Goal: Task Accomplishment & Management: Use online tool/utility

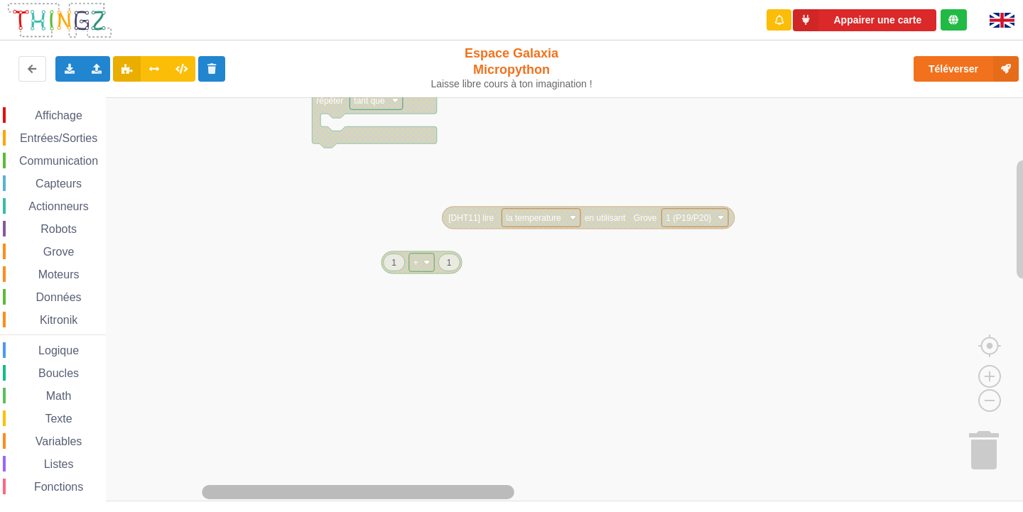
click at [271, 478] on div "Affichage Entrées/Sorties Communication Capteurs Actionneurs Robots Grove Moteu…" at bounding box center [516, 299] width 1033 height 405
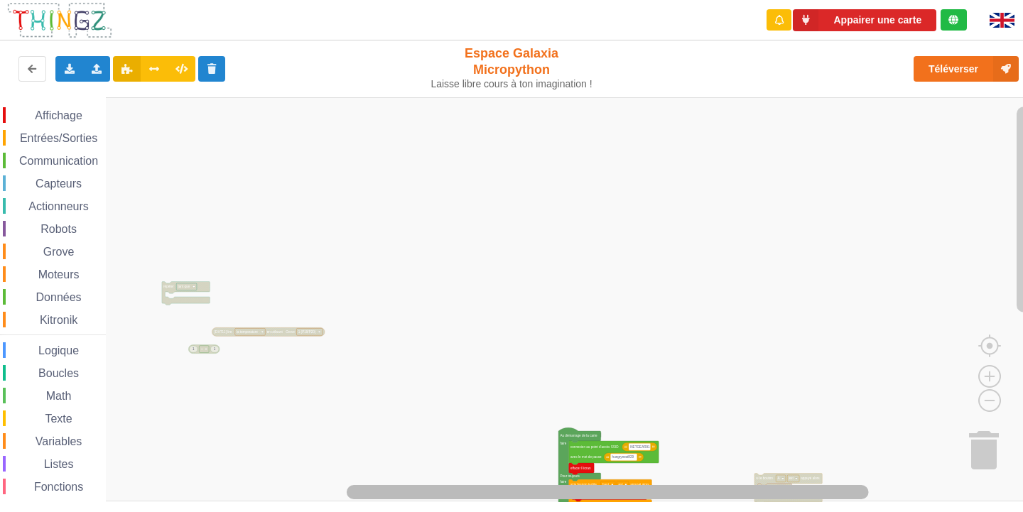
click at [536, 511] on html "Appairer une carte Exporter l'assemblage de blocs Exporter l'assemblage de bloc…" at bounding box center [511, 256] width 1023 height 512
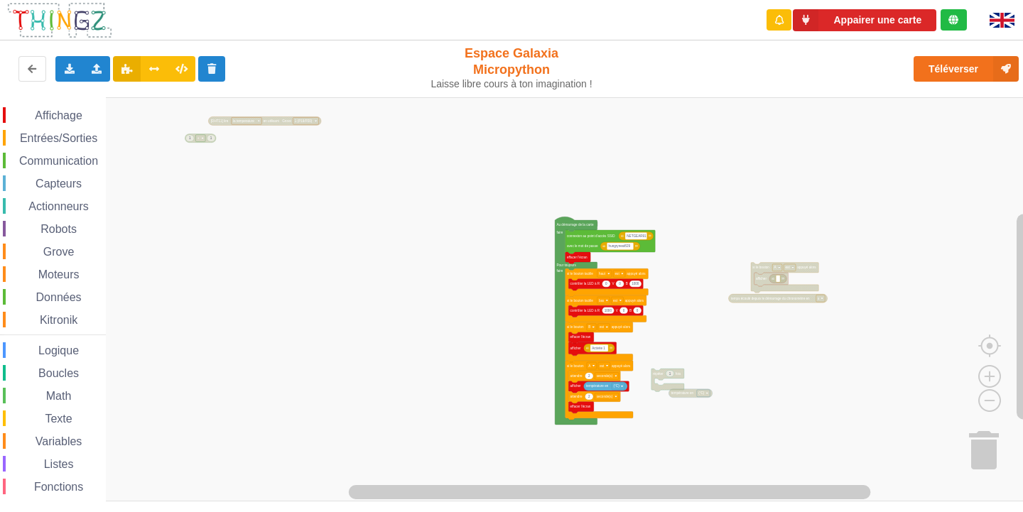
click at [630, 207] on div "Affichage Entrées/Sorties Communication Capteurs Actionneurs Robots Grove Moteu…" at bounding box center [516, 299] width 1033 height 405
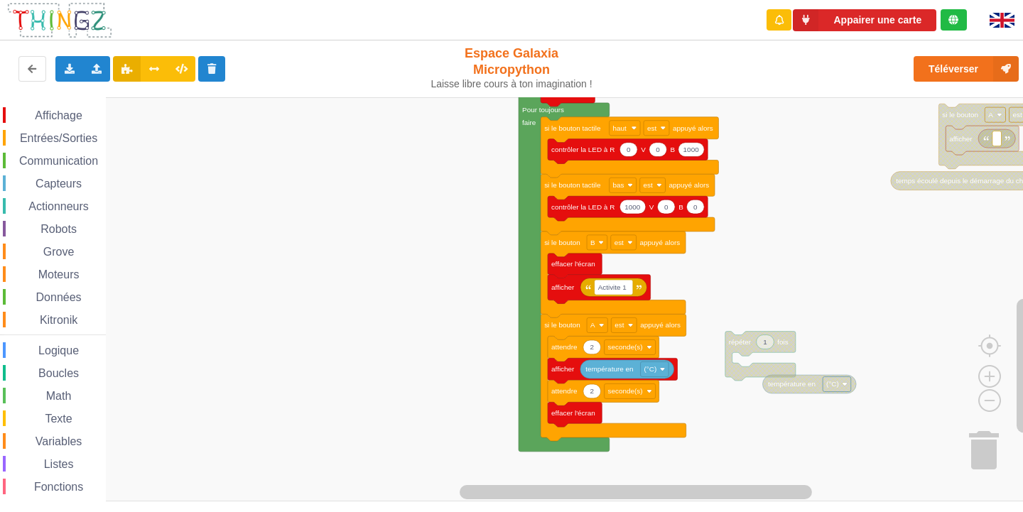
click at [853, 277] on rect "Espace de travail de Blocky" at bounding box center [516, 299] width 1033 height 404
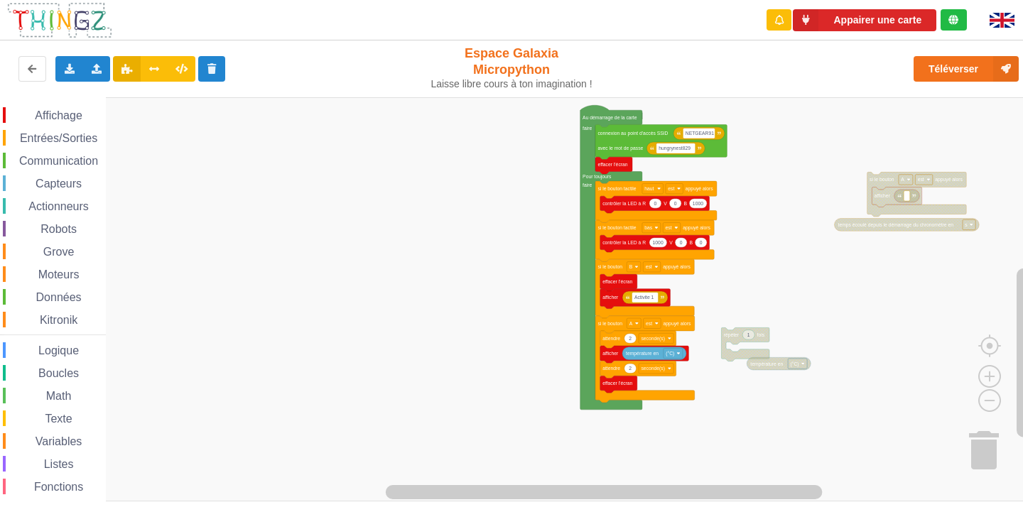
click at [791, 307] on rect "Espace de travail de Blocky" at bounding box center [516, 299] width 1033 height 404
click at [498, 253] on rect "Espace de travail de Blocky" at bounding box center [516, 299] width 1033 height 404
click at [30, 116] on span "Espace de travail de Blocky" at bounding box center [26, 115] width 11 height 11
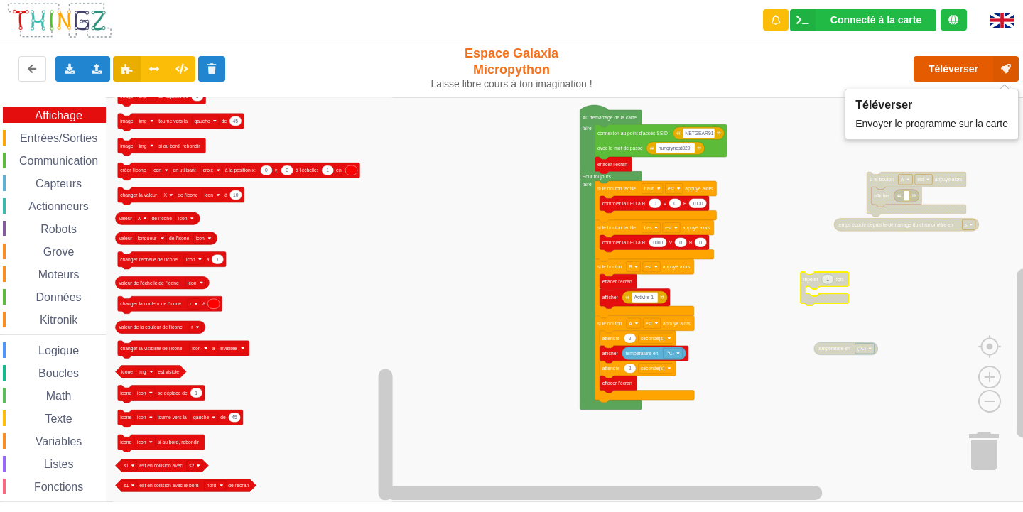
click at [932, 65] on button "Téléverser" at bounding box center [966, 69] width 105 height 26
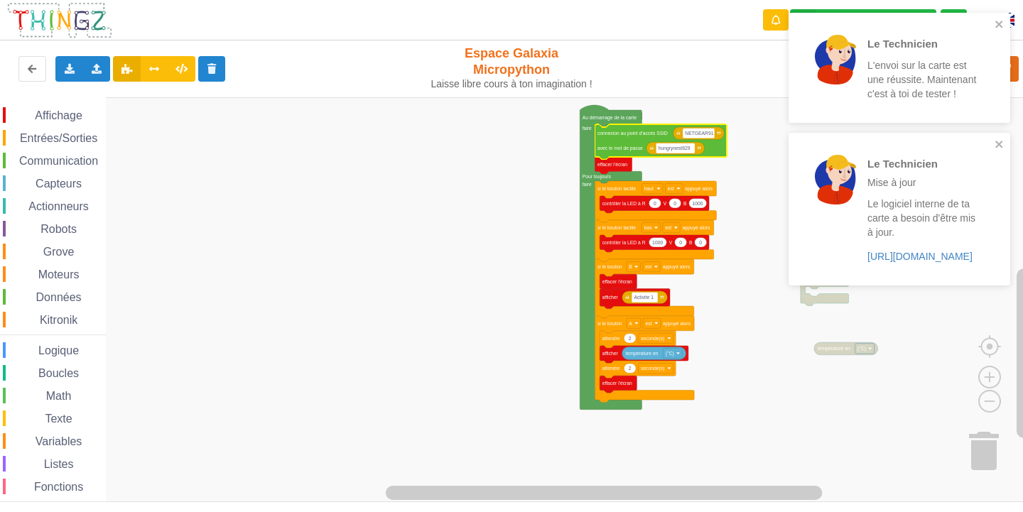
click at [632, 143] on icon "Espace de travail de Blocky" at bounding box center [660, 141] width 131 height 35
click at [528, 200] on rect "Espace de travail de Blocky" at bounding box center [516, 299] width 1033 height 405
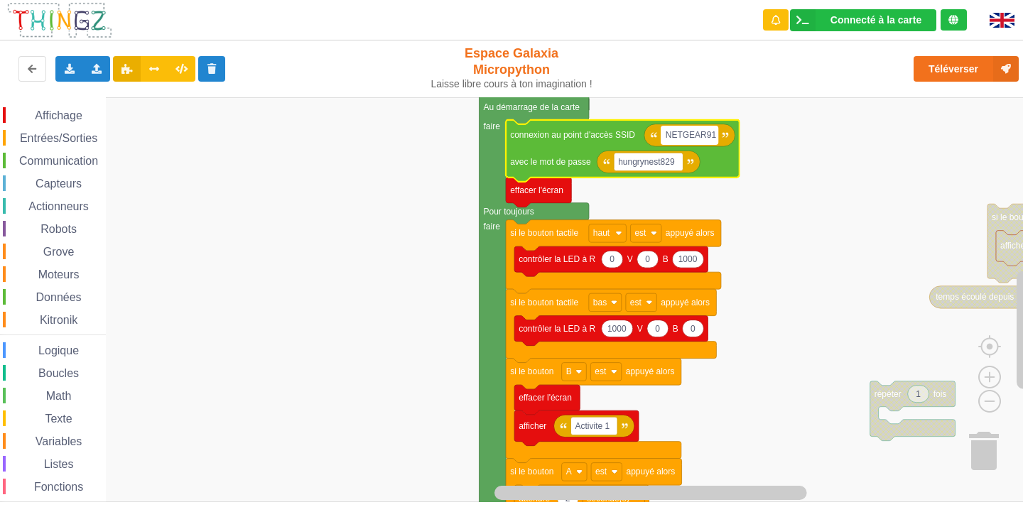
click at [710, 131] on text "NETGEAR91" at bounding box center [691, 135] width 51 height 10
click at [710, 131] on input "NETGEAR91" at bounding box center [689, 135] width 57 height 18
type input "NETGEAR98"
click at [669, 162] on text "hungrynest829" at bounding box center [646, 162] width 57 height 10
type input "joyoustuba995"
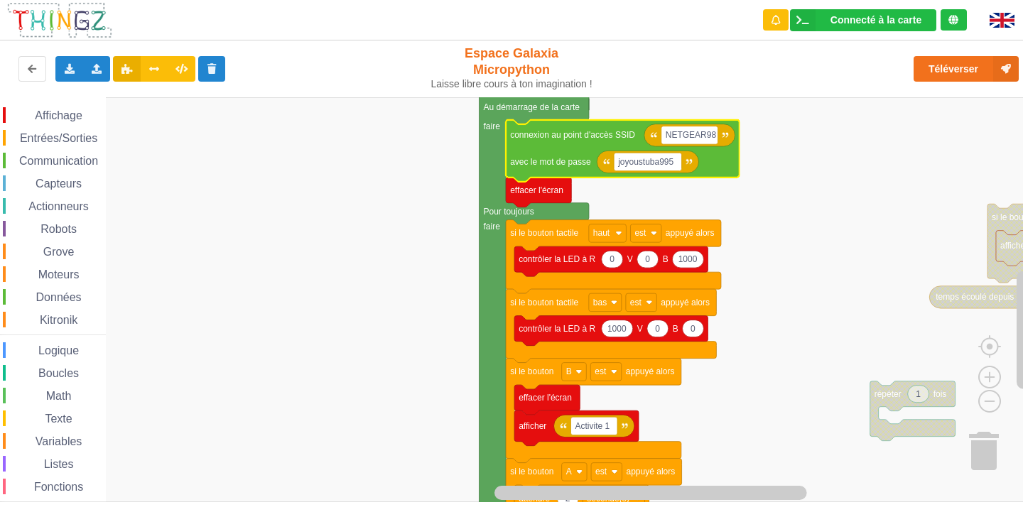
click at [782, 293] on rect "Espace de travail de Blocky" at bounding box center [516, 299] width 1033 height 405
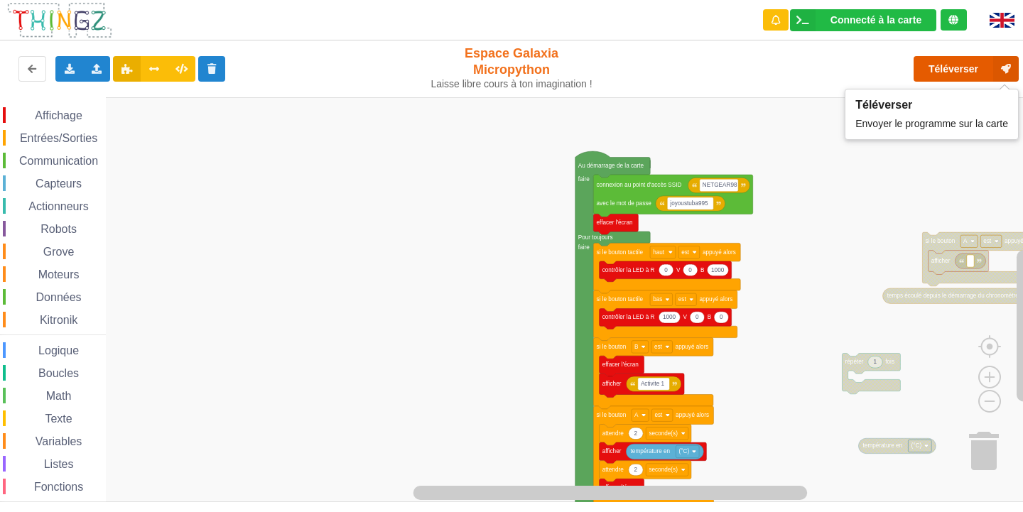
click at [936, 73] on button "Téléverser" at bounding box center [966, 69] width 105 height 26
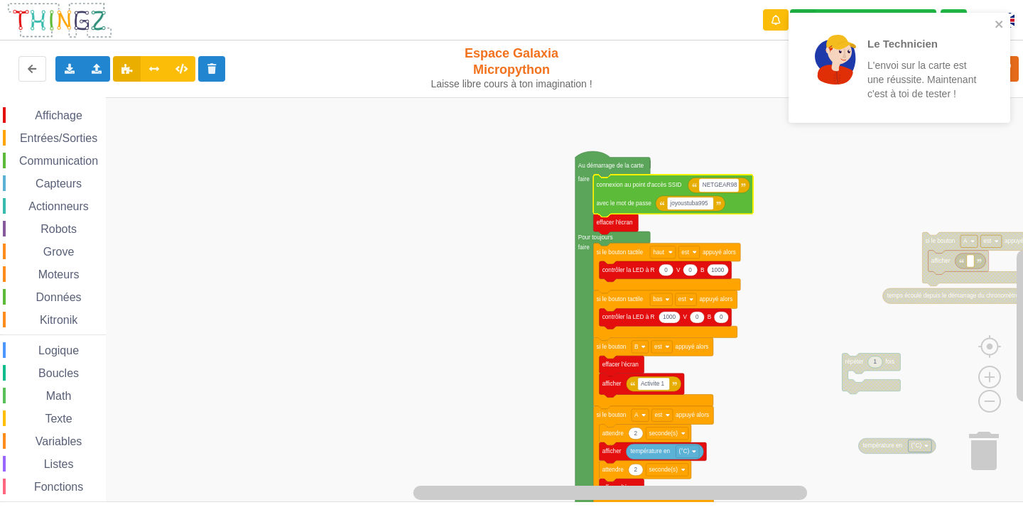
click at [725, 191] on rect "Espace de travail de Blocky" at bounding box center [719, 185] width 38 height 12
click at [732, 183] on input "NETGEAR98" at bounding box center [719, 185] width 38 height 12
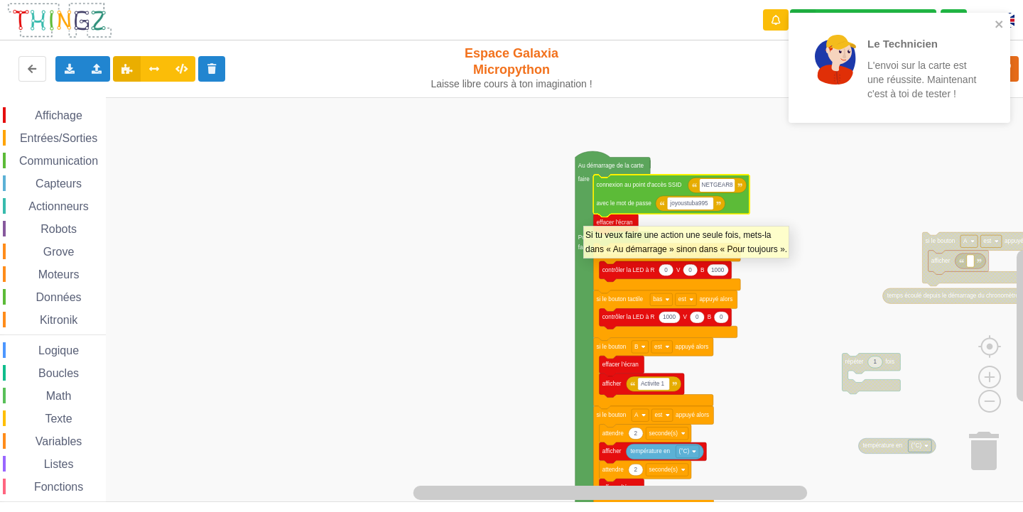
type input "NETGEAR38"
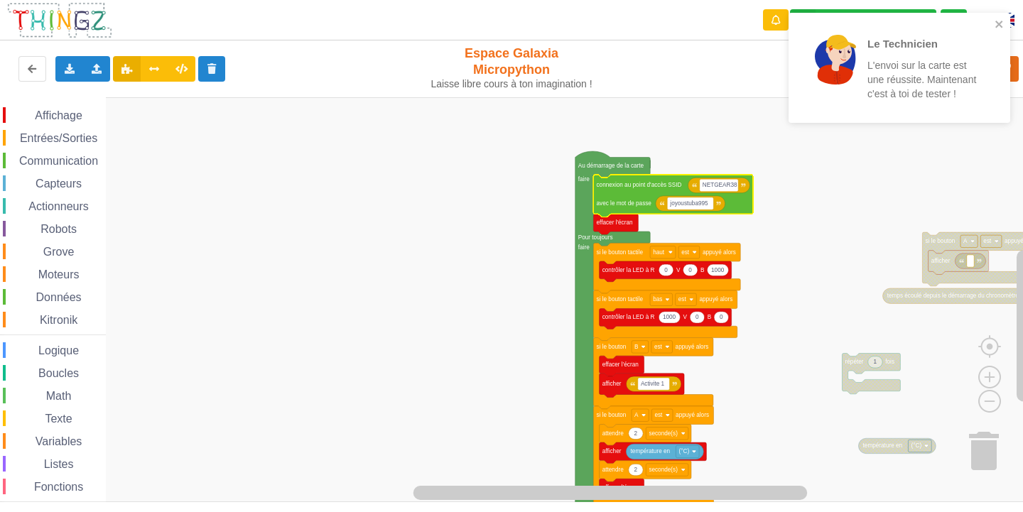
click at [774, 191] on rect "Espace de travail de Blocky" at bounding box center [516, 299] width 1033 height 405
click at [997, 28] on icon "close" at bounding box center [1000, 23] width 10 height 11
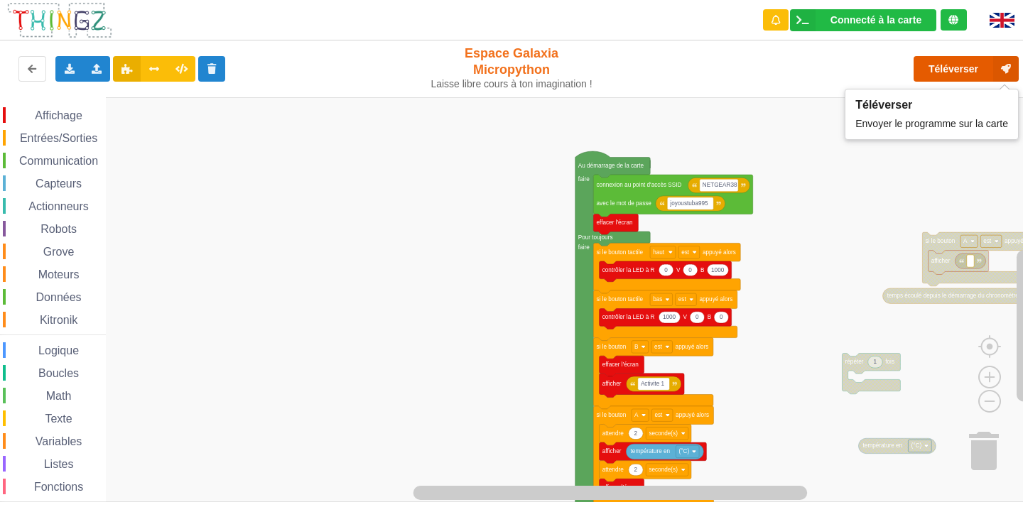
click at [943, 73] on button "Téléverser" at bounding box center [966, 69] width 105 height 26
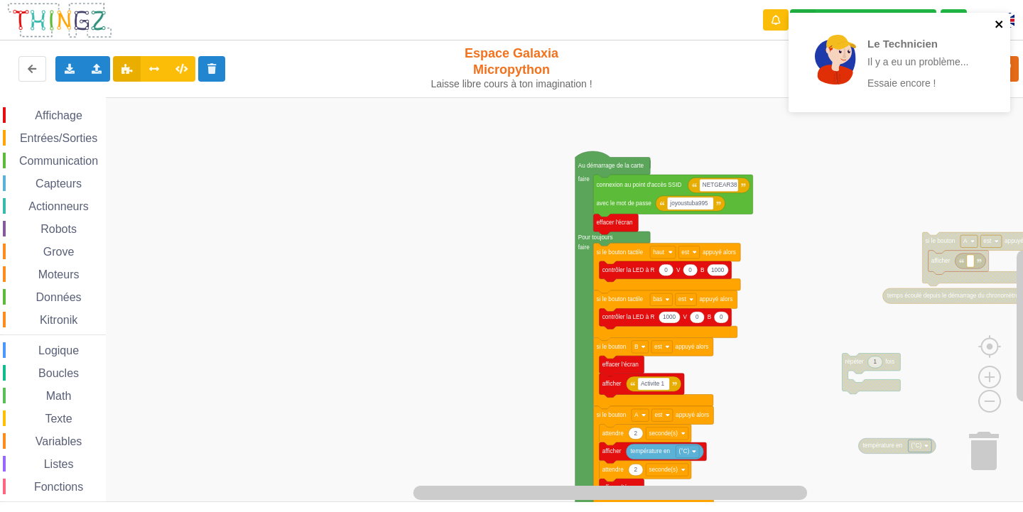
click at [1002, 25] on icon "close" at bounding box center [1000, 23] width 10 height 11
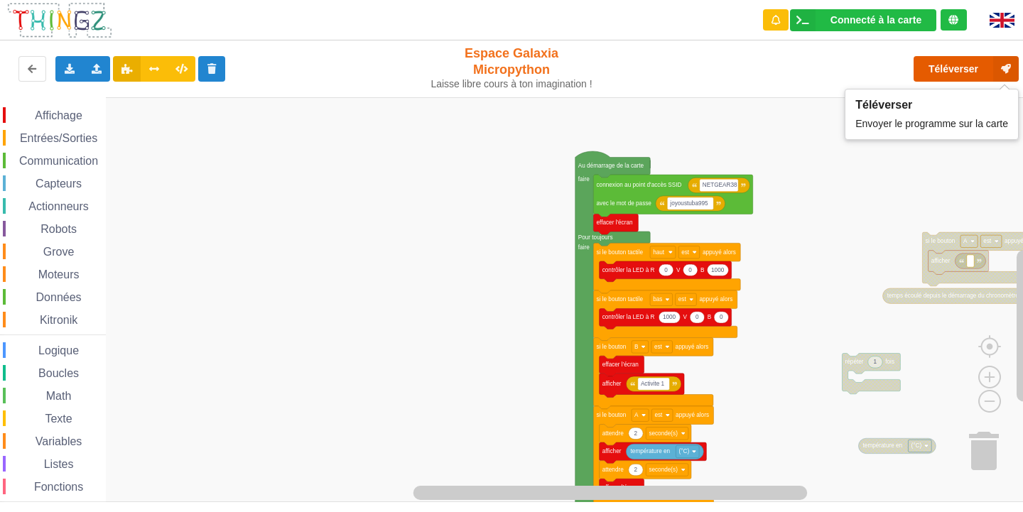
click at [947, 68] on button "Téléverser" at bounding box center [966, 69] width 105 height 26
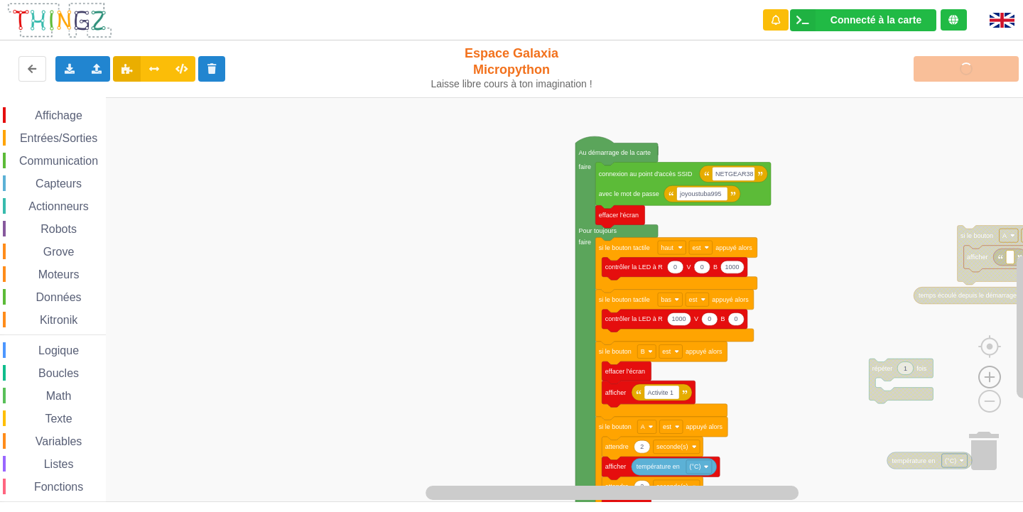
click at [988, 379] on image "Espace de travail de Blocky" at bounding box center [990, 345] width 68 height 88
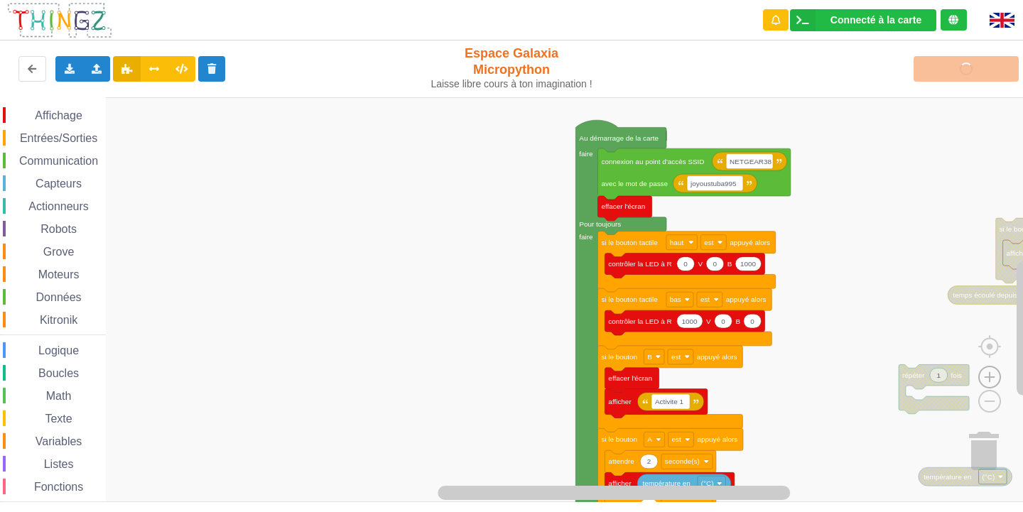
click at [988, 379] on image "Espace de travail de Blocky" at bounding box center [990, 345] width 68 height 88
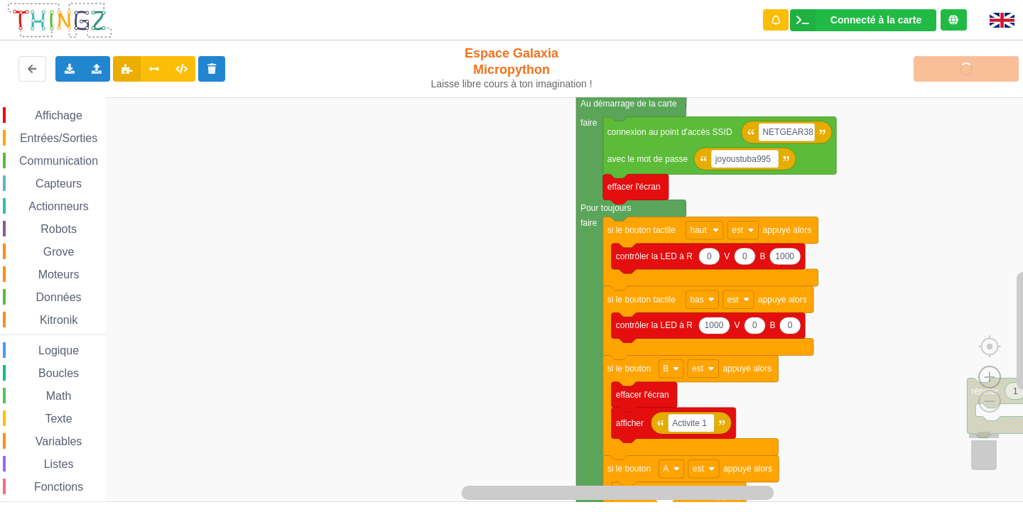
click at [988, 379] on image "Espace de travail de Blocky" at bounding box center [990, 345] width 68 height 88
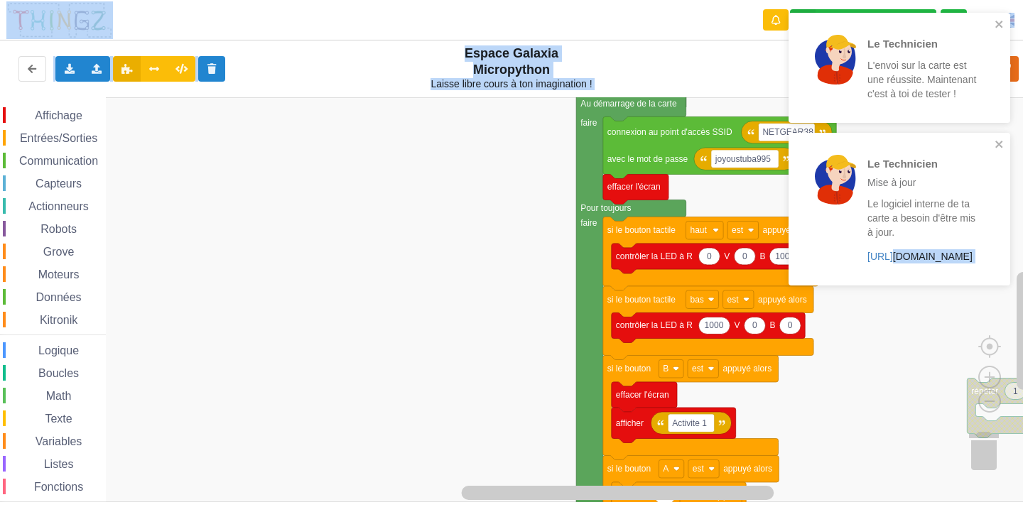
drag, startPoint x: 889, startPoint y: 257, endPoint x: 864, endPoint y: 330, distance: 77.5
click at [864, 321] on div "Le Technicien L'envoi sur la carte est une réussite. Maintenant c'est à toi de …" at bounding box center [511, 246] width 1043 height 512
click at [486, 195] on rect "Espace de travail de Blocky" at bounding box center [516, 299] width 1033 height 405
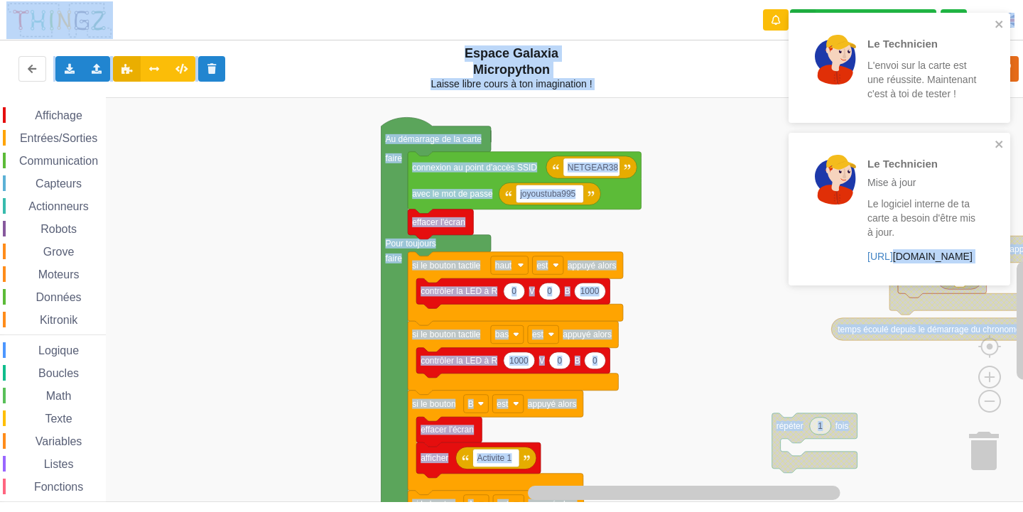
click at [302, 203] on rect "Espace de travail de Blocky" at bounding box center [516, 299] width 1033 height 405
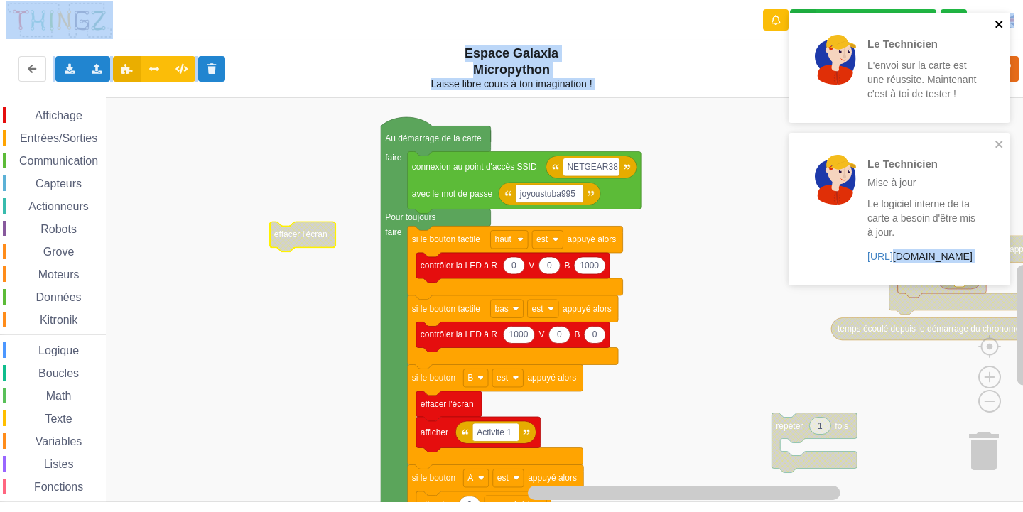
click at [1002, 19] on icon "close" at bounding box center [1000, 23] width 10 height 11
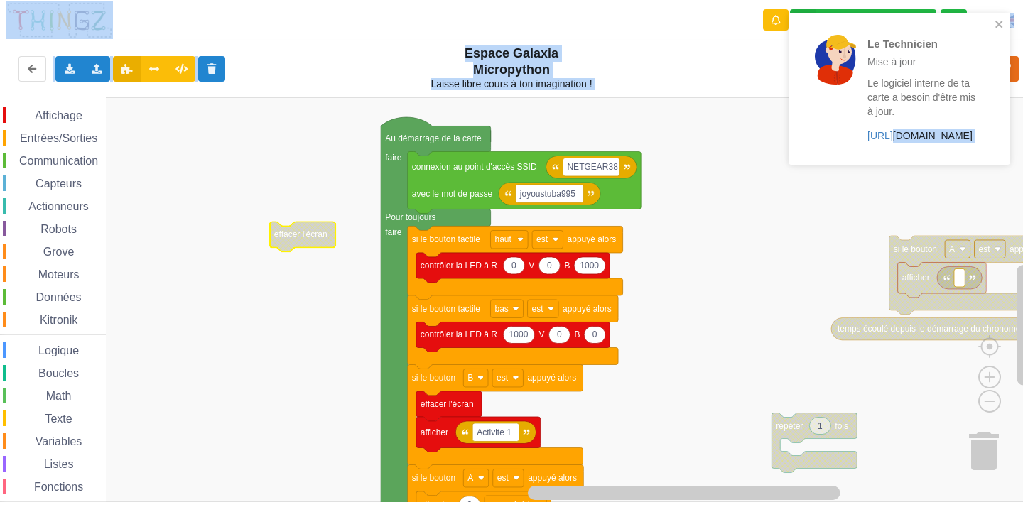
click at [1000, 147] on div "Le Technicien Mise à jour Le logiciel interne de ta carte a besoin d'être mis à…" at bounding box center [900, 89] width 222 height 152
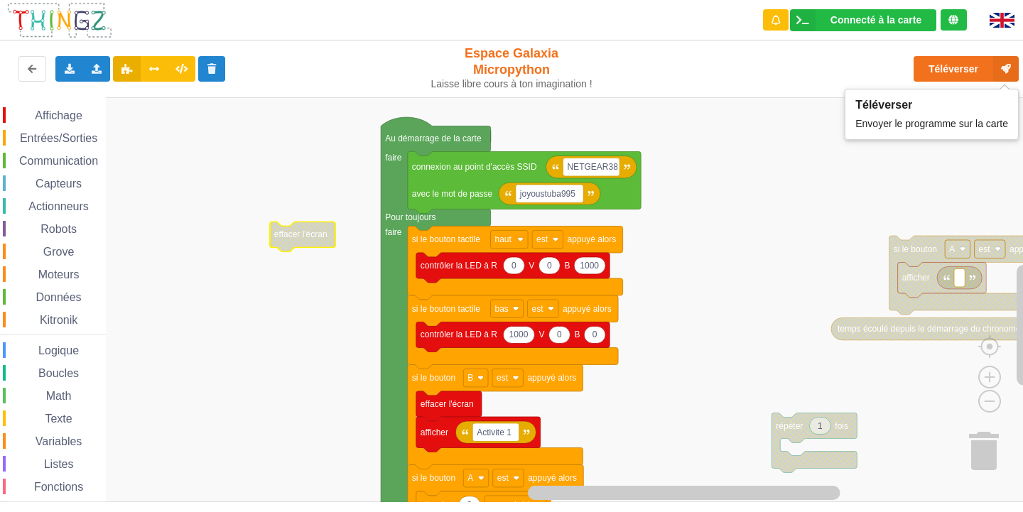
click at [971, 74] on div "Le Technicien Mise à jour Le logiciel interne de ta carte a besoin d'être mis à…" at bounding box center [511, 246] width 1043 height 512
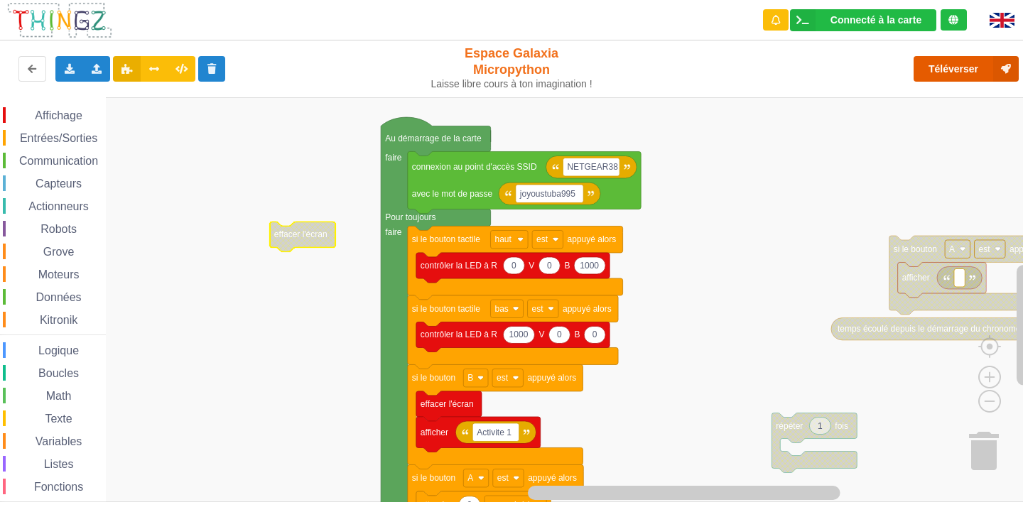
click at [946, 66] on button "Téléverser" at bounding box center [966, 69] width 105 height 26
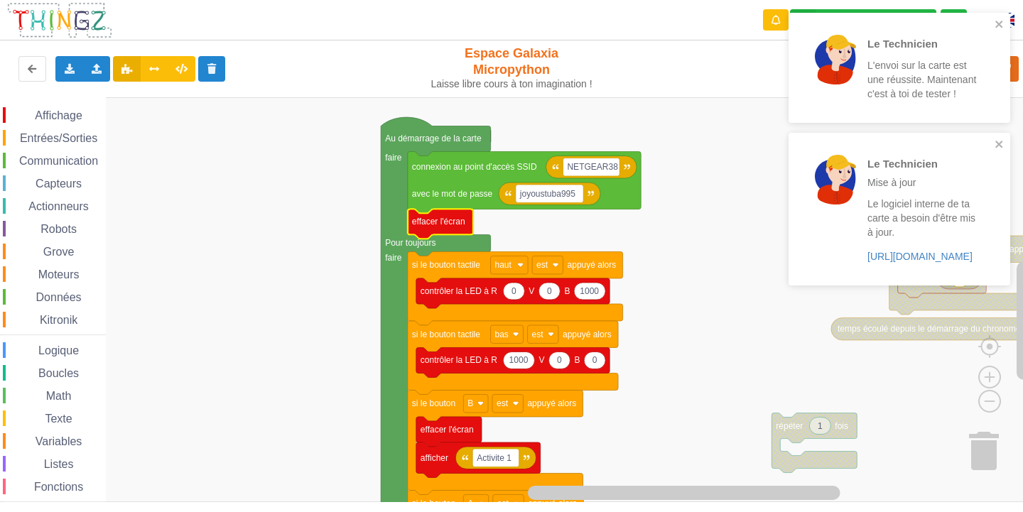
click at [310, 178] on rect "Espace de travail de Blocky" at bounding box center [516, 299] width 1033 height 405
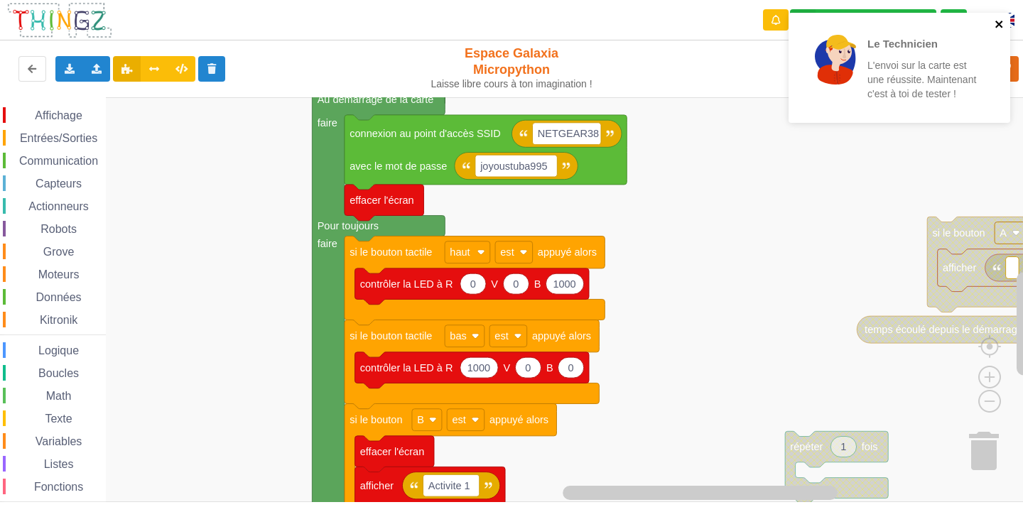
click at [998, 24] on icon "close" at bounding box center [998, 24] width 7 height 7
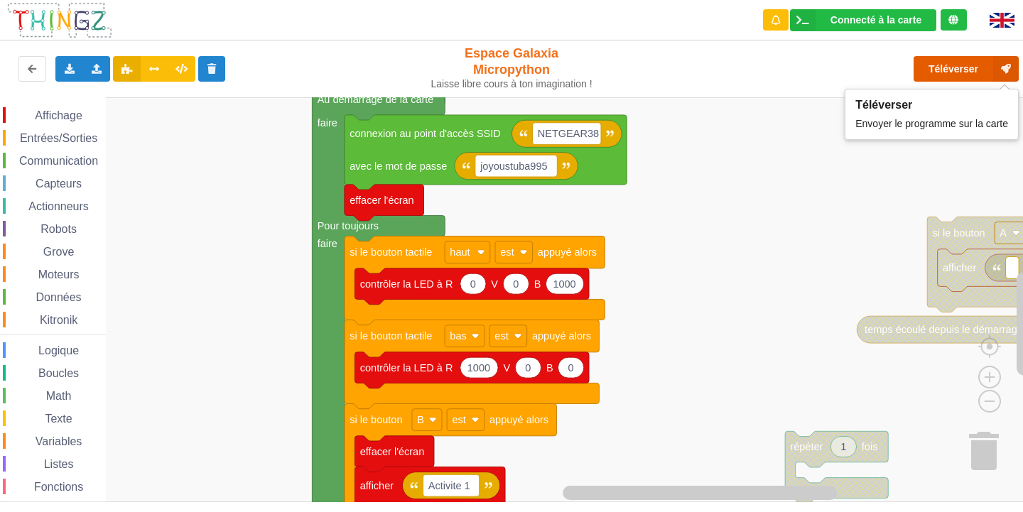
click at [943, 69] on button "Téléverser" at bounding box center [966, 69] width 105 height 26
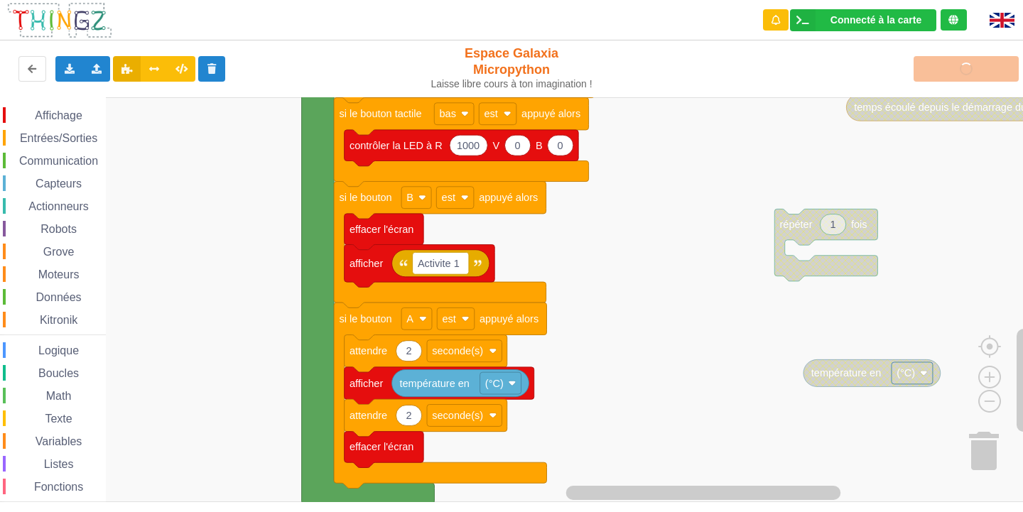
click at [708, 116] on rect "Espace de travail de Blocky" at bounding box center [516, 299] width 1033 height 405
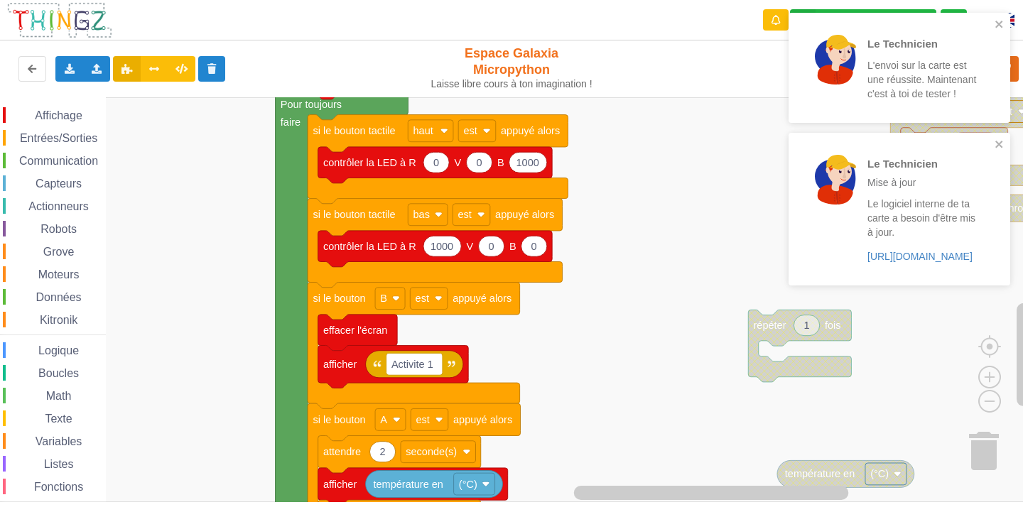
click at [686, 217] on rect "Espace de travail de Blocky" at bounding box center [516, 299] width 1033 height 405
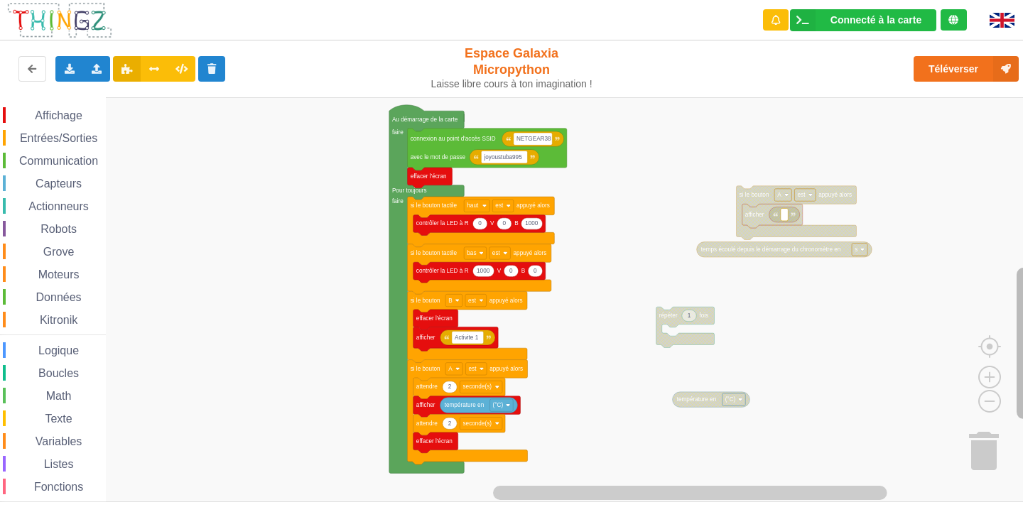
click at [1018, 321] on rect "Espace de travail de Blocky" at bounding box center [1024, 343] width 14 height 151
